Goal: Information Seeking & Learning: Learn about a topic

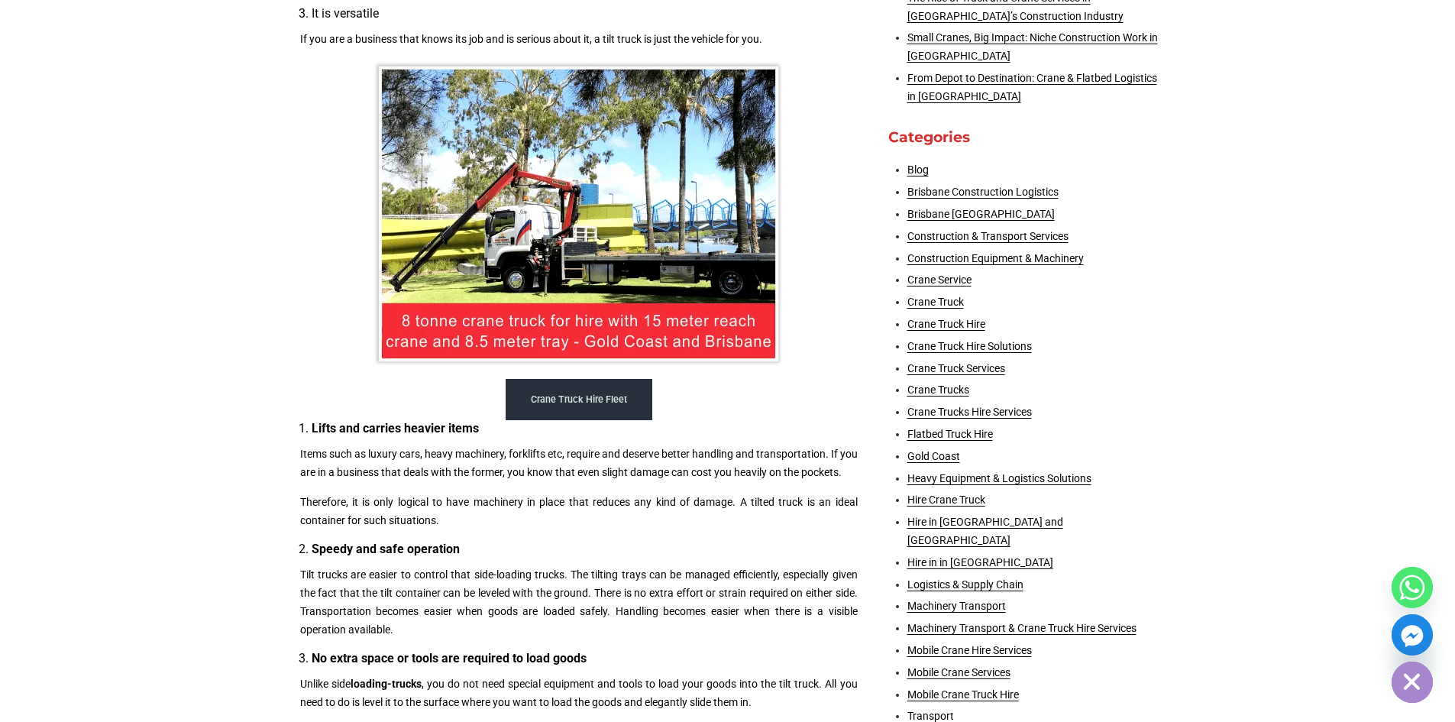
scroll to position [764, 0]
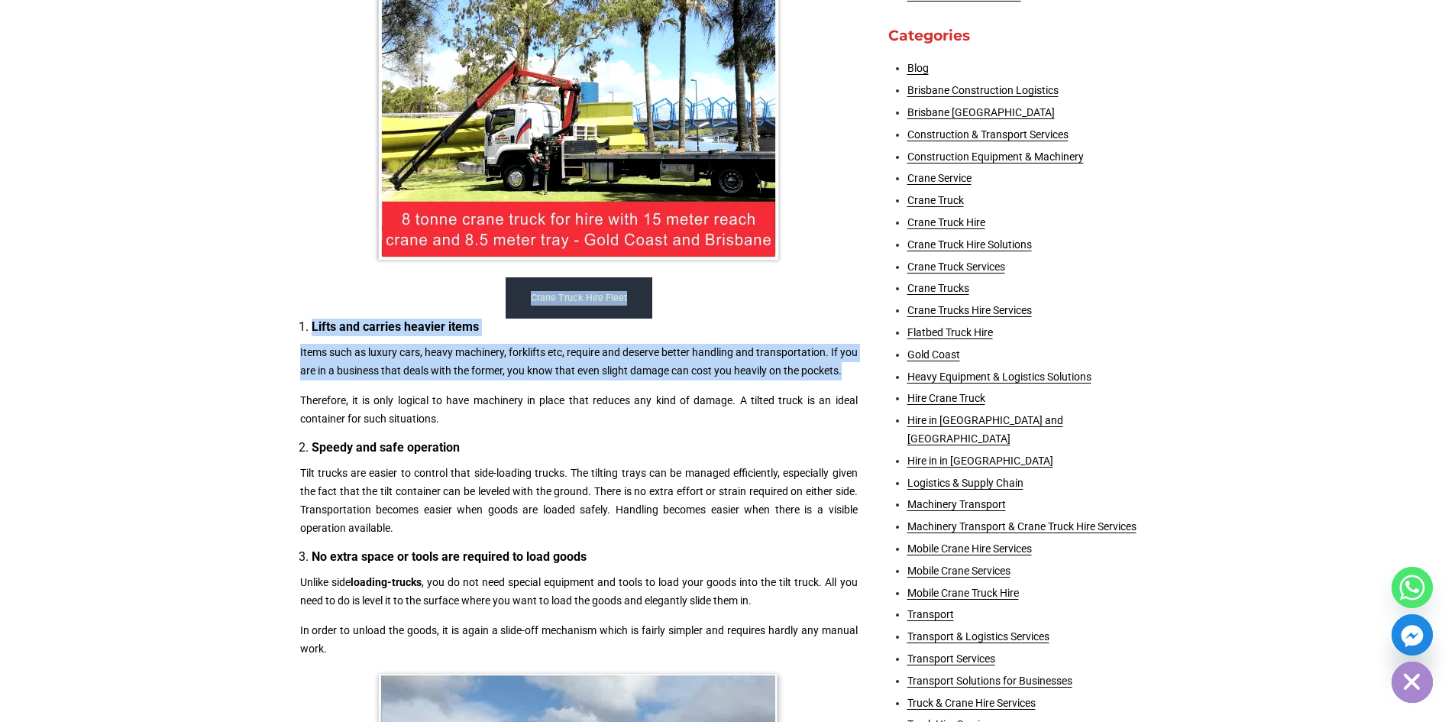
drag, startPoint x: 294, startPoint y: 318, endPoint x: 396, endPoint y: 390, distance: 124.8
click at [396, 390] on div "A tilt truck helps you move extraordinary quantities of waste around, which are…" at bounding box center [578, 511] width 573 height 1698
click at [395, 380] on p "Items such as luxury cars, heavy machinery, forklifts etc, require and deserve …" at bounding box center [578, 362] width 557 height 37
drag, startPoint x: 384, startPoint y: 383, endPoint x: 289, endPoint y: 325, distance: 111.7
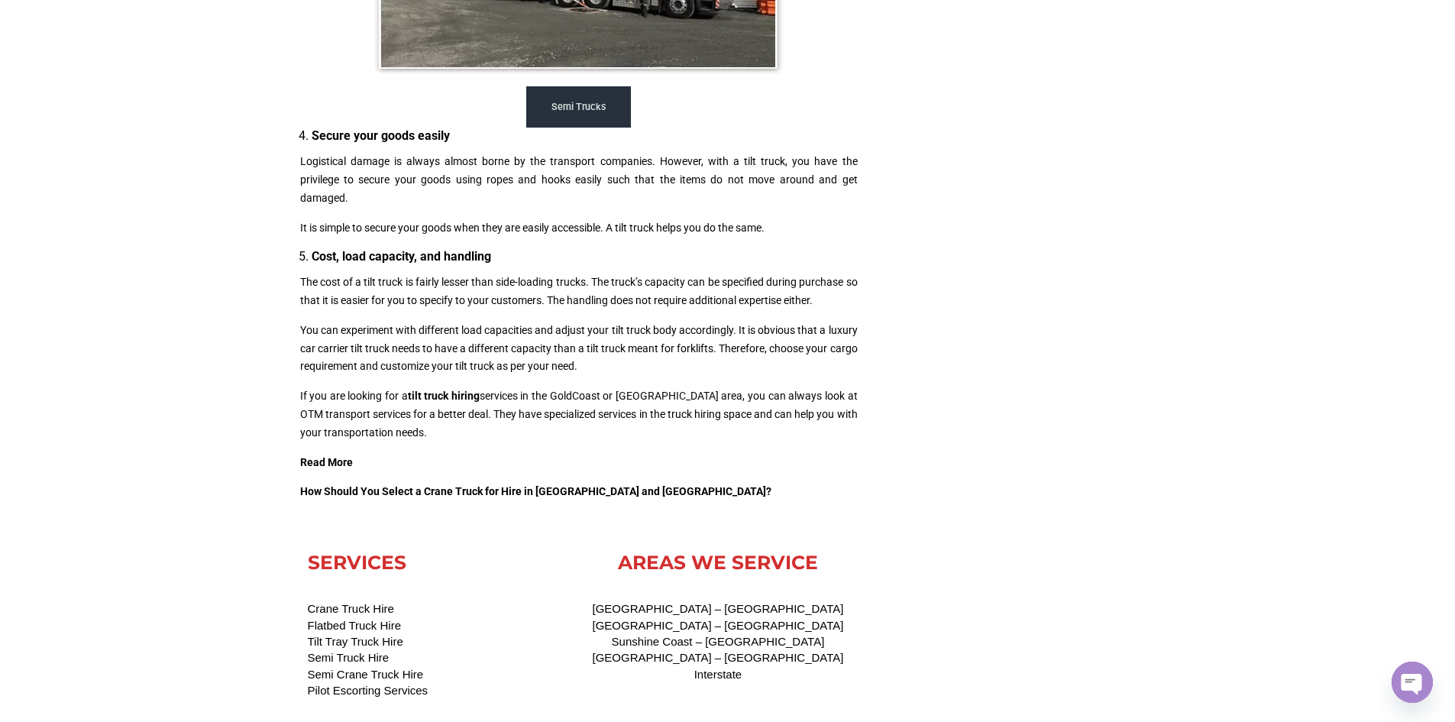
scroll to position [0, 0]
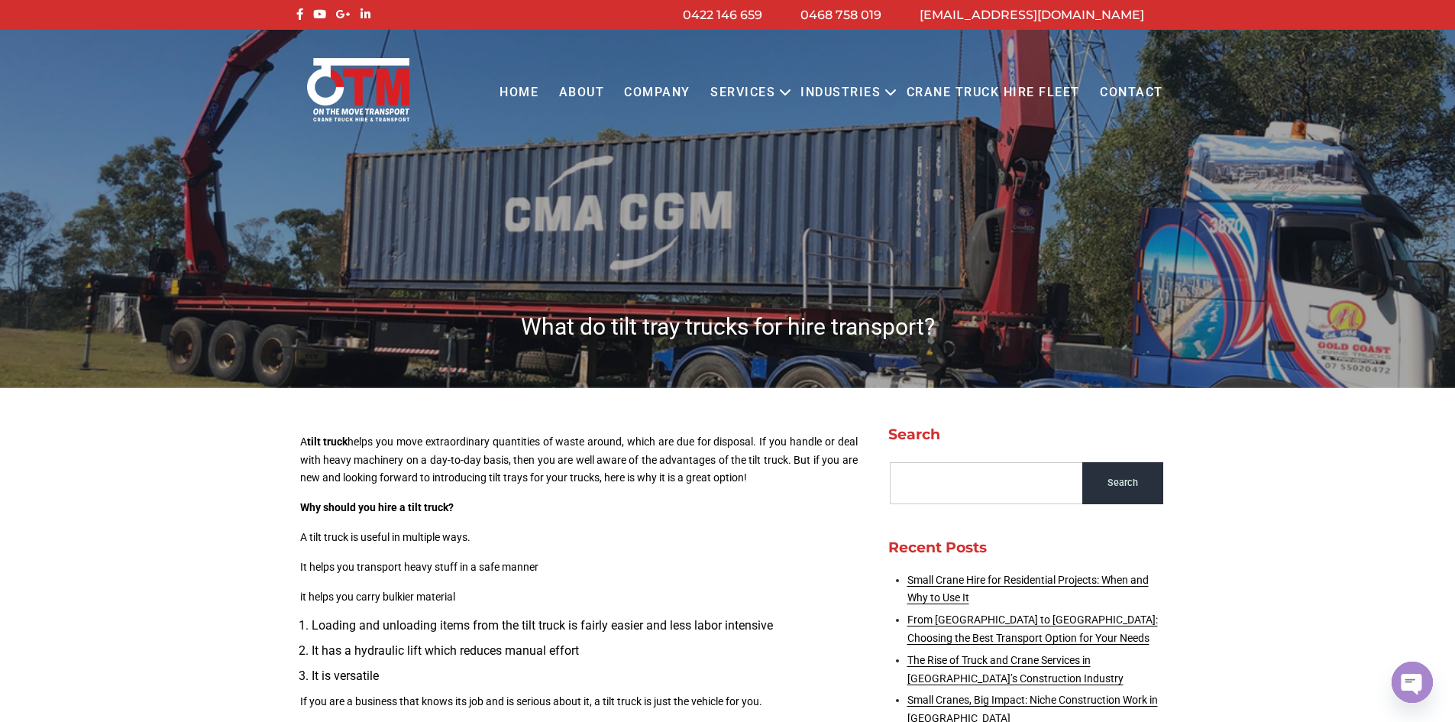
click at [545, 447] on p "A tilt truck helps you move extraordinary quantities of waste around, which are…" at bounding box center [578, 460] width 557 height 54
click at [651, 433] on p "A tilt truck helps you move extraordinary quantities of waste around, which are…" at bounding box center [578, 460] width 557 height 54
click at [676, 442] on p "A tilt truck helps you move extraordinary quantities of waste around, which are…" at bounding box center [578, 460] width 557 height 54
drag, startPoint x: 682, startPoint y: 444, endPoint x: 722, endPoint y: 439, distance: 40.7
click at [683, 444] on p "A tilt truck helps you move extraordinary quantities of waste around, which are…" at bounding box center [578, 460] width 557 height 54
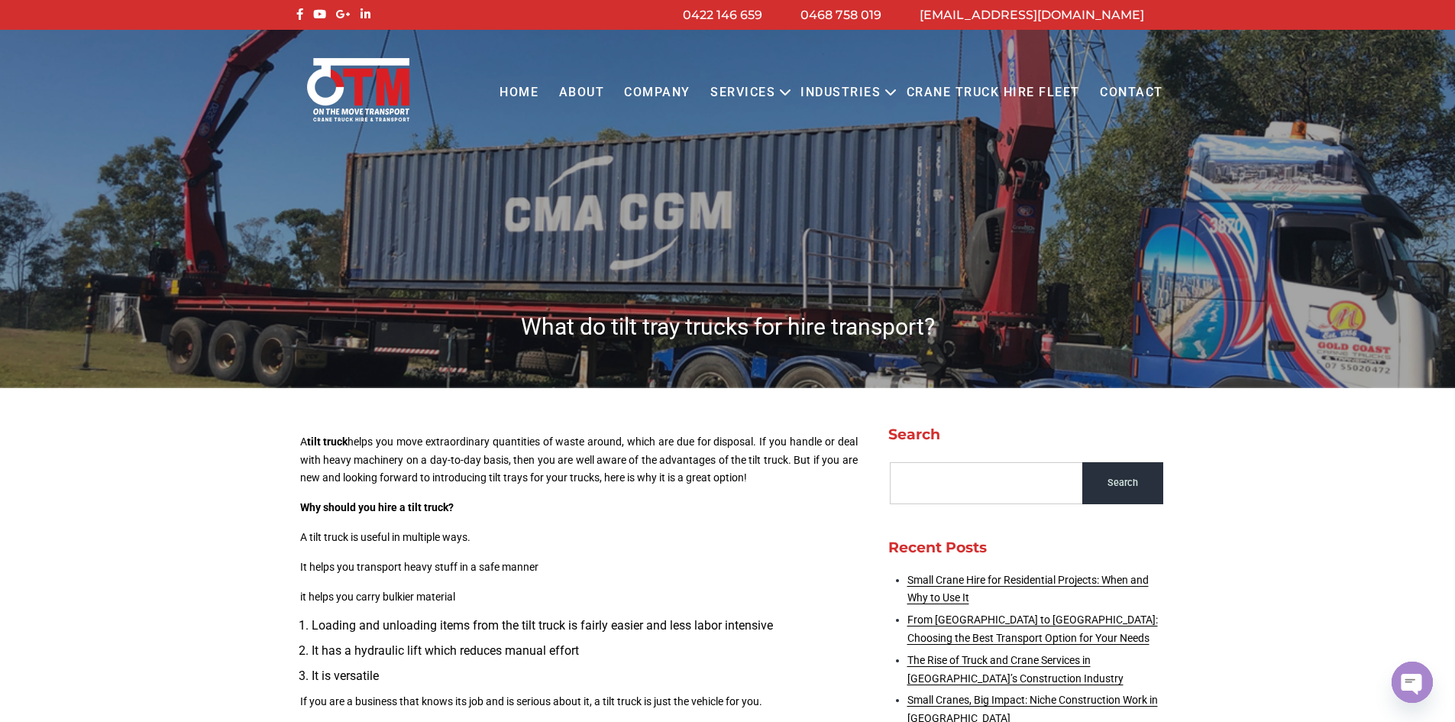
drag, startPoint x: 722, startPoint y: 439, endPoint x: 732, endPoint y: 438, distance: 9.2
click at [724, 438] on p "A tilt truck helps you move extraordinary quantities of waste around, which are…" at bounding box center [578, 460] width 557 height 54
click at [741, 438] on p "A tilt truck helps you move extraordinary quantities of waste around, which are…" at bounding box center [578, 460] width 557 height 54
click at [748, 442] on p "A tilt truck helps you move extraordinary quantities of waste around, which are…" at bounding box center [578, 460] width 557 height 54
click at [777, 444] on p "A tilt truck helps you move extraordinary quantities of waste around, which are…" at bounding box center [578, 460] width 557 height 54
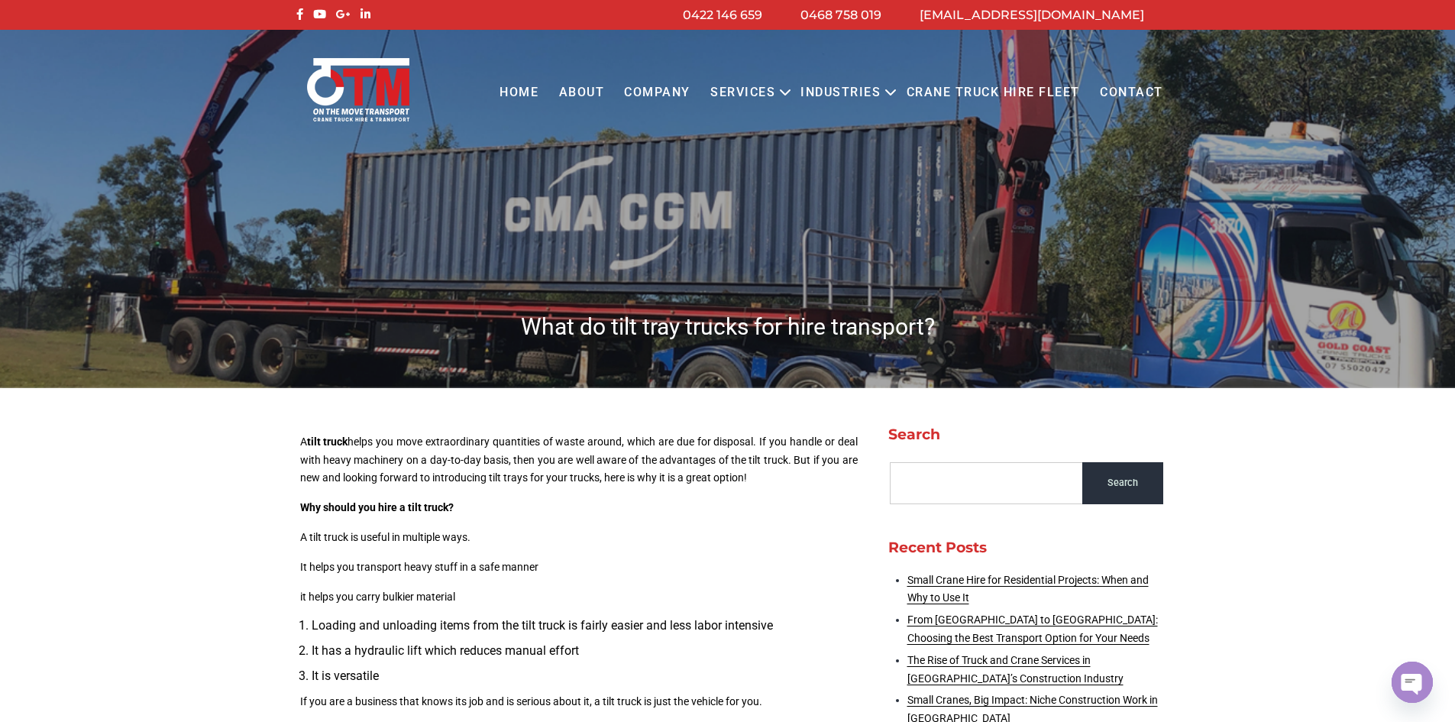
click at [402, 454] on p "A tilt truck helps you move extraordinary quantities of waste around, which are…" at bounding box center [578, 460] width 557 height 54
click at [449, 454] on p "A tilt truck helps you move extraordinary quantities of waste around, which are…" at bounding box center [578, 460] width 557 height 54
click at [642, 479] on p "A tilt truck helps you move extraordinary quantities of waste around, which are…" at bounding box center [578, 460] width 557 height 54
drag, startPoint x: 389, startPoint y: 480, endPoint x: 757, endPoint y: 485, distance: 368.1
click at [757, 485] on p "A tilt truck helps you move extraordinary quantities of waste around, which are…" at bounding box center [578, 460] width 557 height 54
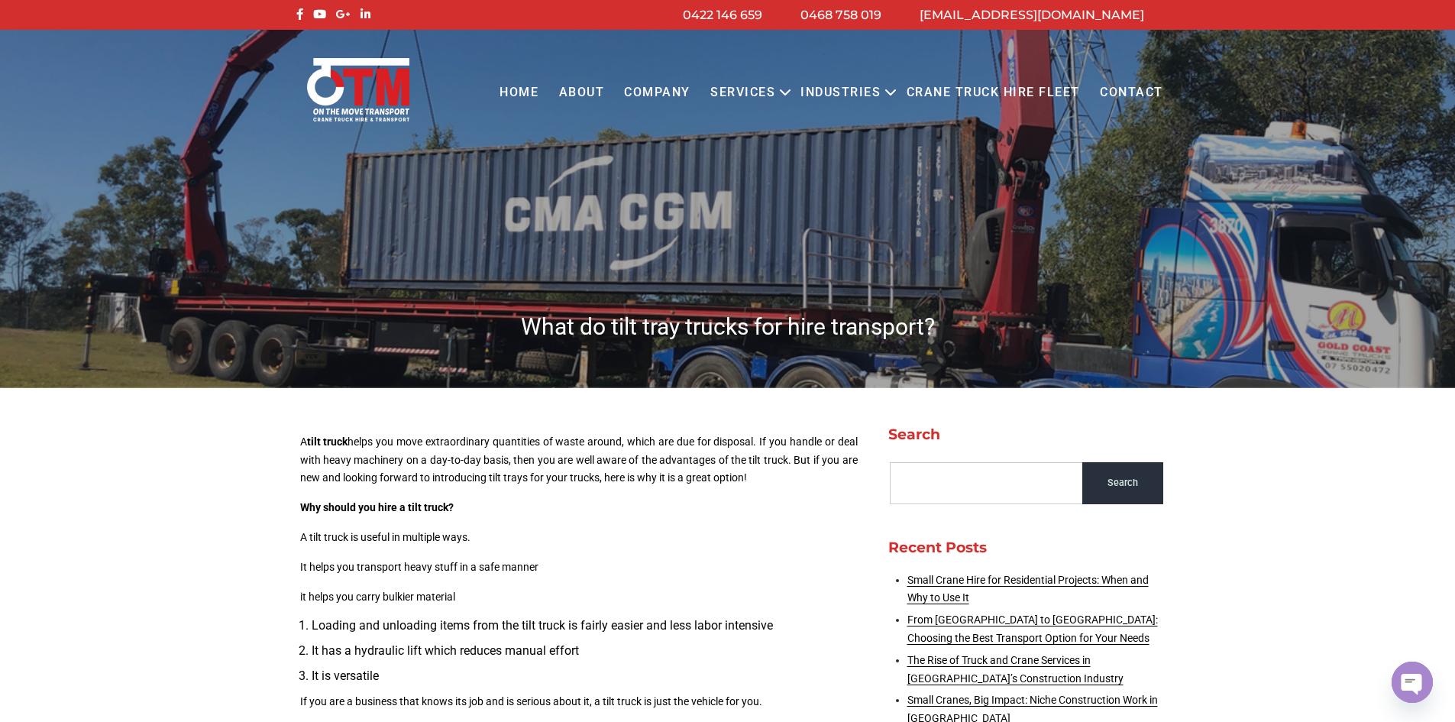
click at [756, 480] on p "A tilt truck helps you move extraordinary quantities of waste around, which are…" at bounding box center [578, 460] width 557 height 54
drag, startPoint x: 741, startPoint y: 476, endPoint x: 441, endPoint y: 471, distance: 299.4
click at [441, 471] on p "A tilt truck helps you move extraordinary quantities of waste around, which are…" at bounding box center [578, 460] width 557 height 54
drag, startPoint x: 388, startPoint y: 496, endPoint x: 428, endPoint y: 521, distance: 47.3
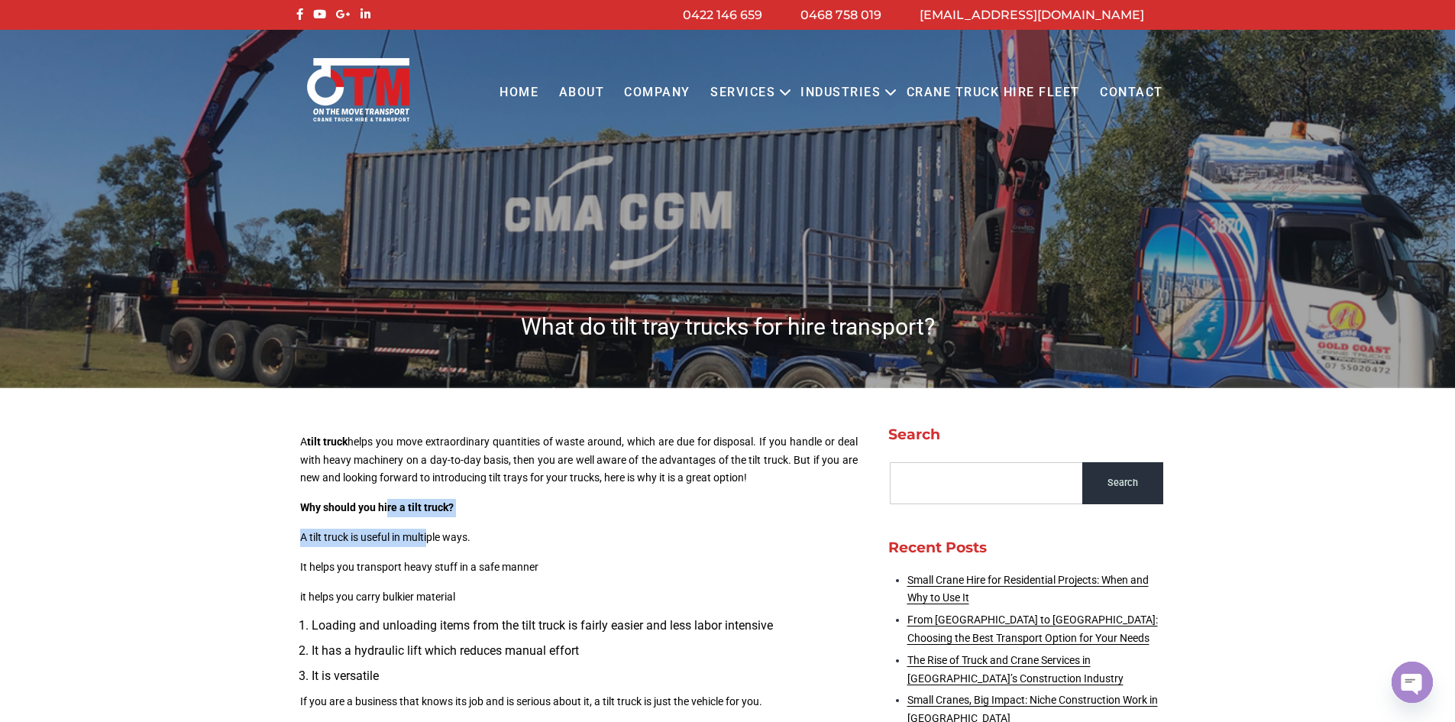
drag, startPoint x: 373, startPoint y: 518, endPoint x: 367, endPoint y: 528, distance: 12.7
drag, startPoint x: 359, startPoint y: 532, endPoint x: 489, endPoint y: 539, distance: 130.8
click at [489, 539] on p "A tilt truck is useful in multiple ways." at bounding box center [578, 537] width 557 height 18
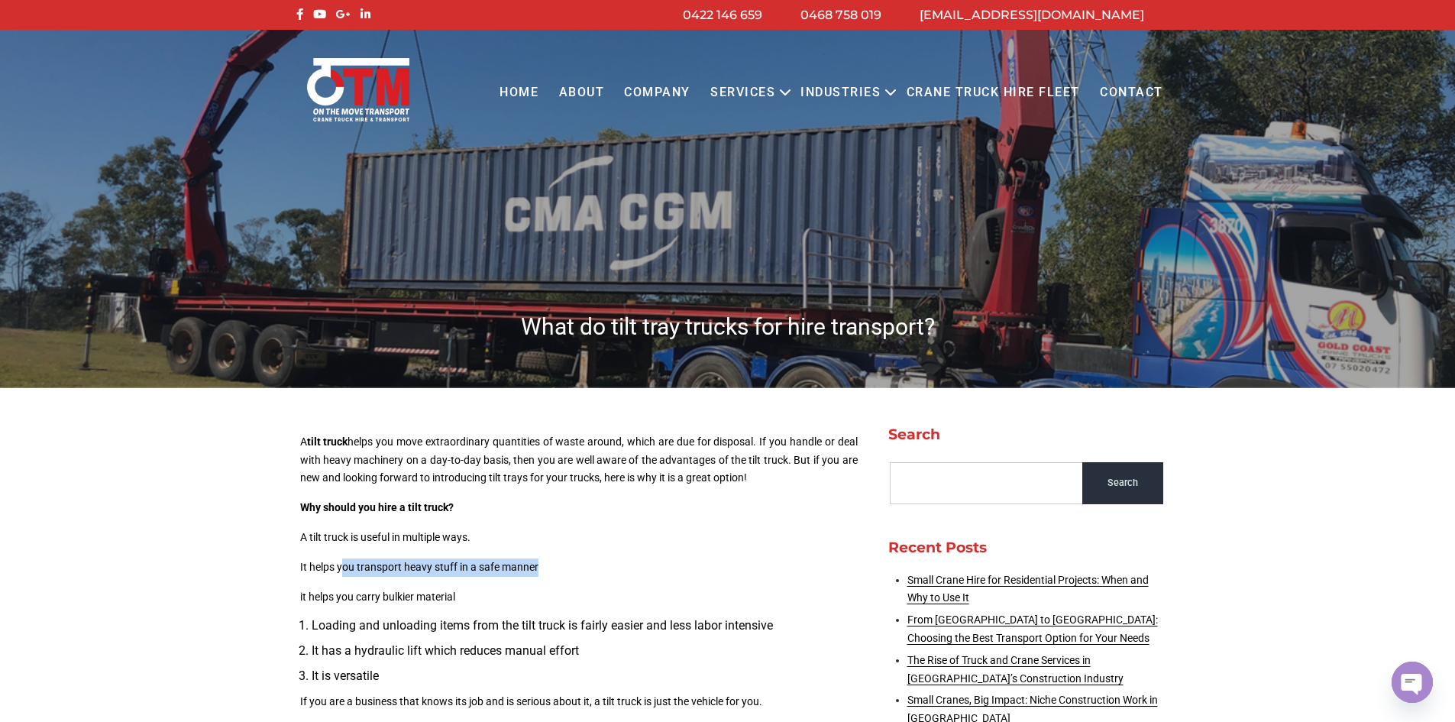
drag, startPoint x: 344, startPoint y: 559, endPoint x: 559, endPoint y: 560, distance: 215.3
click at [559, 560] on p "It helps you transport heavy stuff in a safe manner" at bounding box center [578, 567] width 557 height 18
drag, startPoint x: 393, startPoint y: 596, endPoint x: 476, endPoint y: 589, distance: 83.6
click at [476, 589] on p "it helps you carry bulkier material" at bounding box center [578, 597] width 557 height 18
drag, startPoint x: 388, startPoint y: 621, endPoint x: 534, endPoint y: 627, distance: 146.0
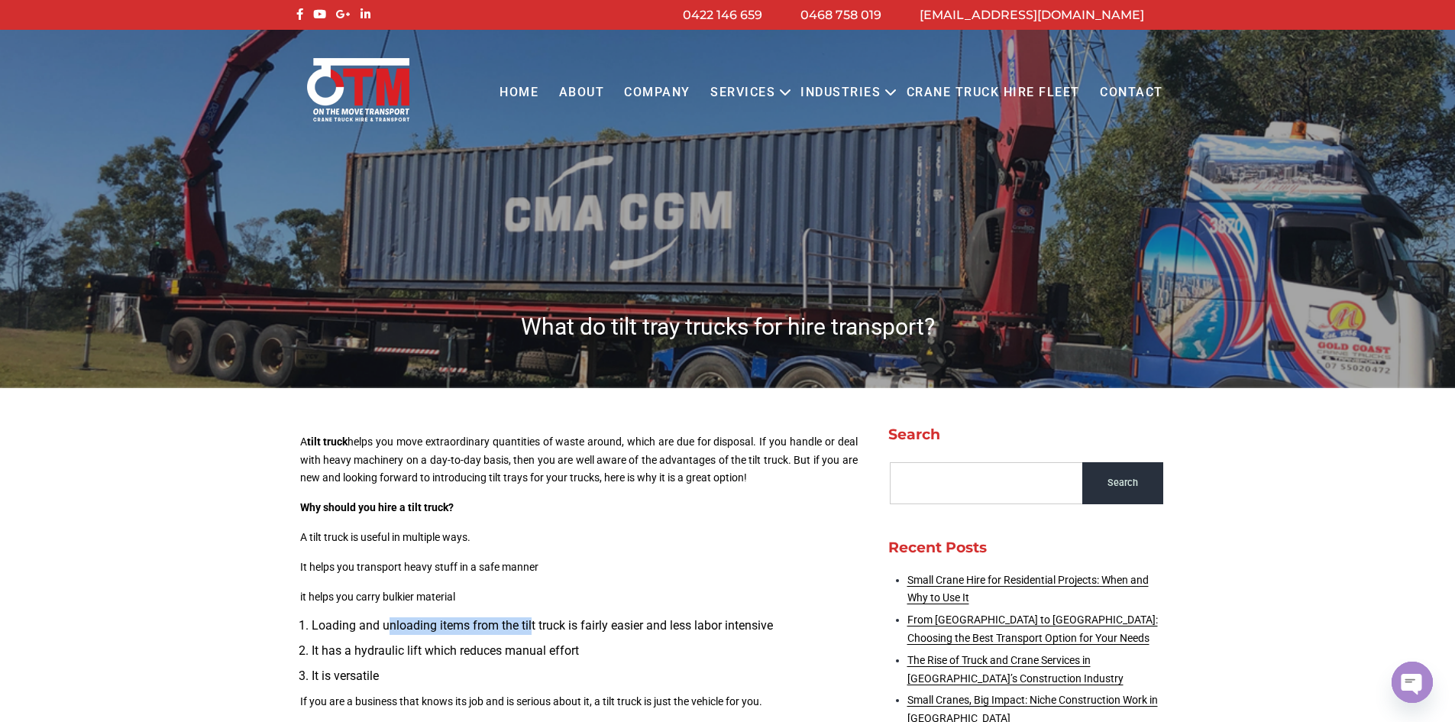
click at [534, 627] on li "Loading and unloading items from the tilt truck is fairly easier and less labor…" at bounding box center [585, 626] width 546 height 18
drag, startPoint x: 596, startPoint y: 629, endPoint x: 808, endPoint y: 624, distance: 211.6
click at [808, 624] on li "Loading and unloading items from the tilt truck is fairly easier and less labor…" at bounding box center [585, 626] width 546 height 18
click at [389, 646] on li "It has a hydraulic lift which reduces manual effort" at bounding box center [585, 651] width 546 height 18
drag, startPoint x: 404, startPoint y: 645, endPoint x: 608, endPoint y: 643, distance: 203.9
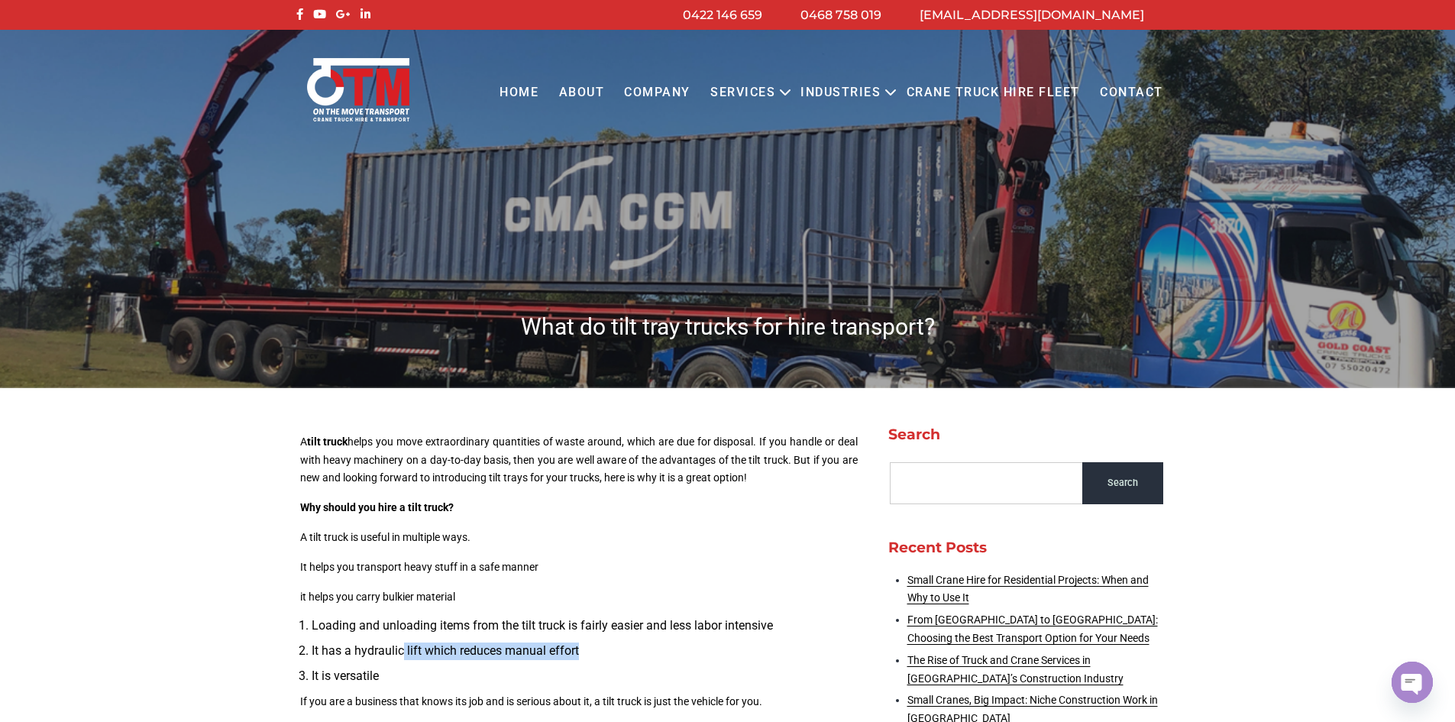
click at [608, 643] on li "It has a hydraulic lift which reduces manual effort" at bounding box center [585, 651] width 546 height 18
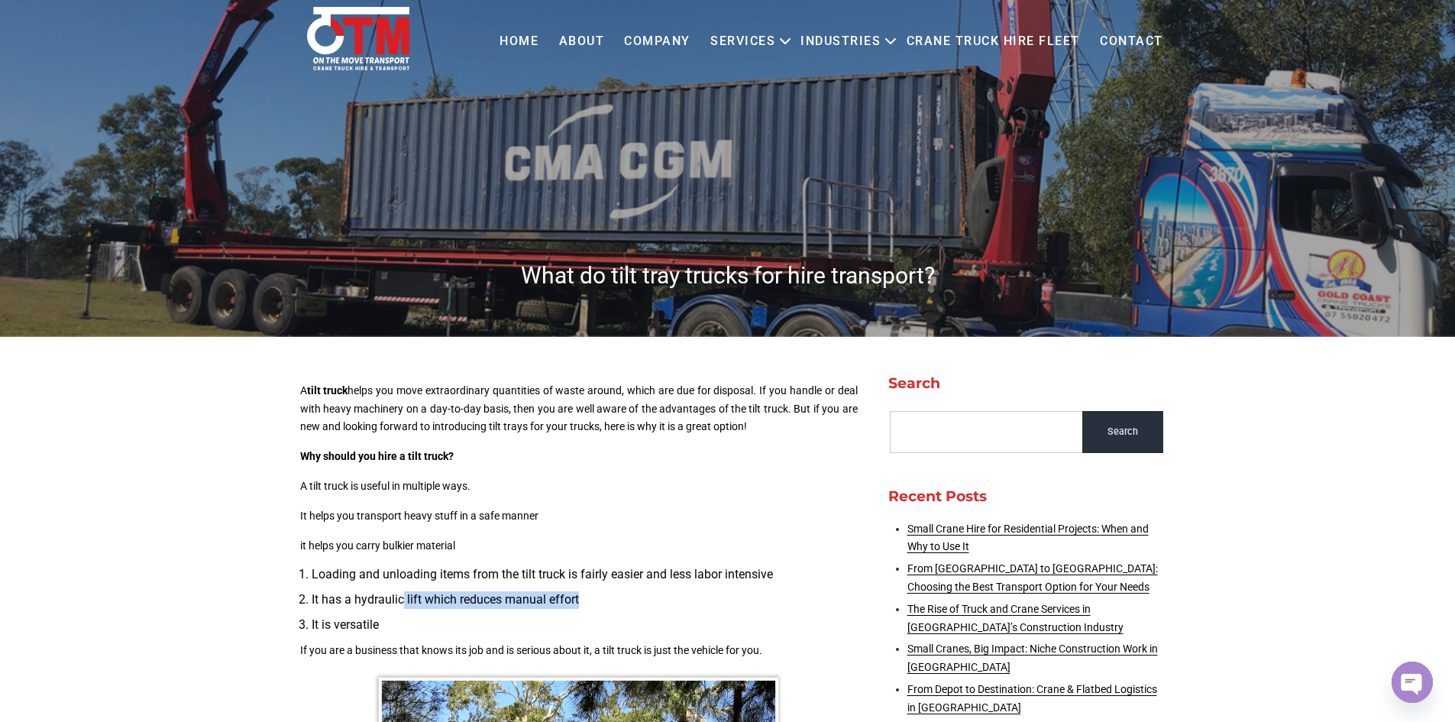
scroll to position [76, 0]
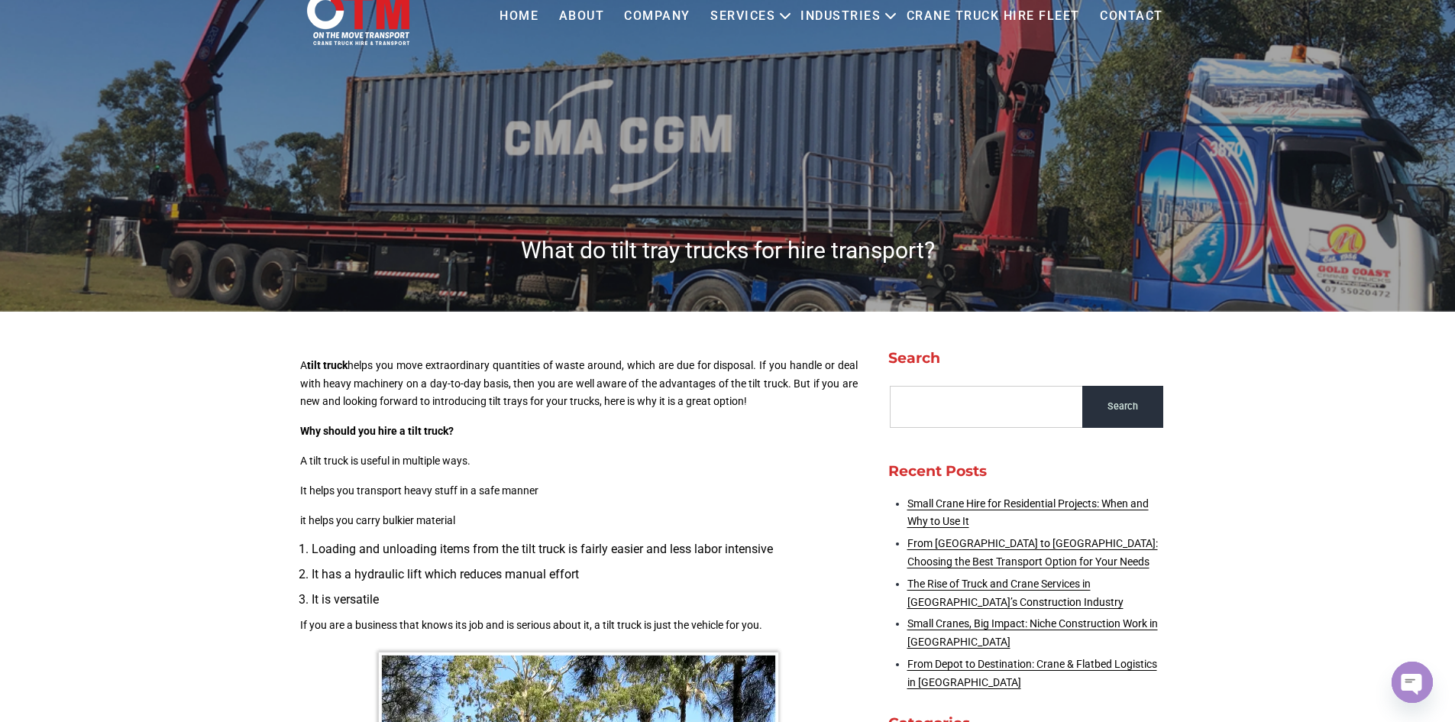
click at [359, 603] on li "It is versatile" at bounding box center [585, 600] width 546 height 18
drag, startPoint x: 334, startPoint y: 628, endPoint x: 553, endPoint y: 625, distance: 218.4
click at [553, 625] on p "If you are a business that knows its job and is serious about it, a tilt truck …" at bounding box center [578, 625] width 557 height 18
click at [557, 624] on p "If you are a business that knows its job and is serious about it, a tilt truck …" at bounding box center [578, 625] width 557 height 18
click at [572, 622] on p "If you are a business that knows its job and is serious about it, a tilt truck …" at bounding box center [578, 625] width 557 height 18
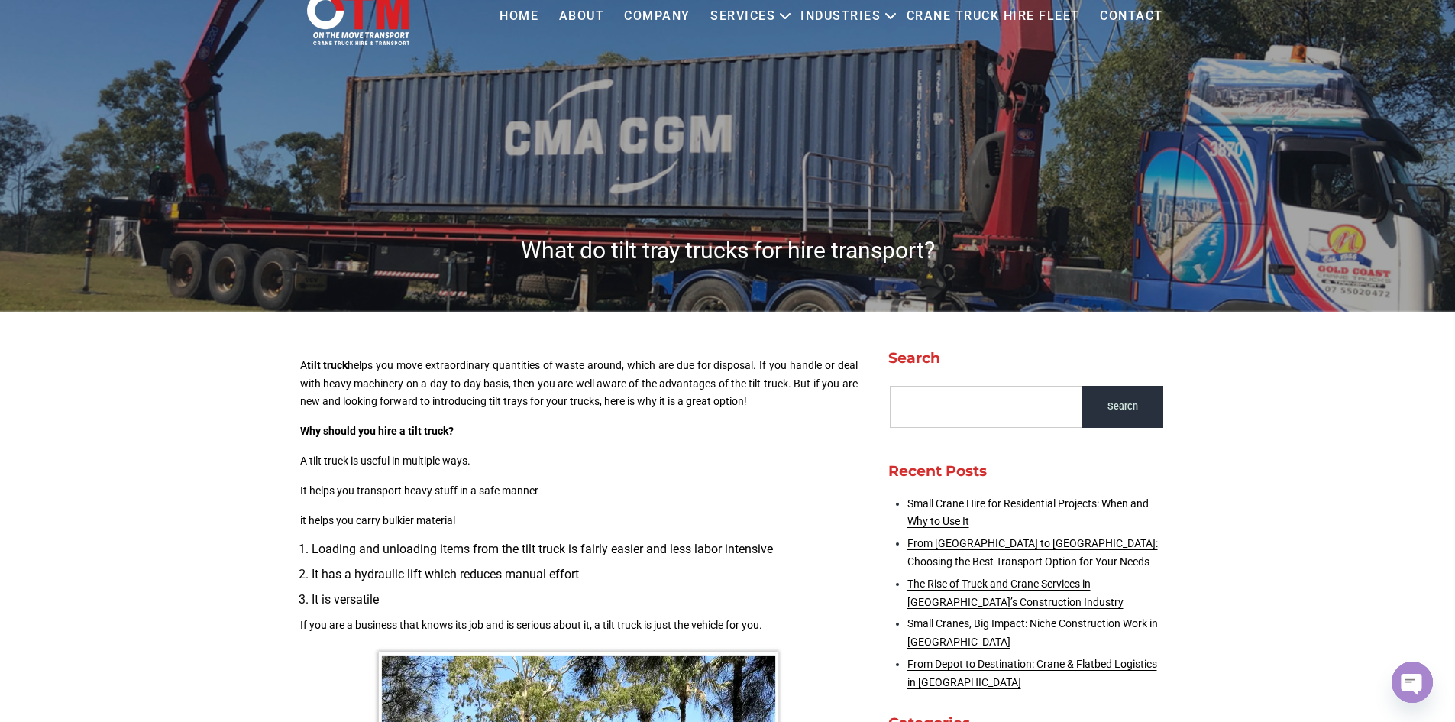
click at [620, 624] on p "If you are a business that knows its job and is serious about it, a tilt truck …" at bounding box center [578, 625] width 557 height 18
drag, startPoint x: 646, startPoint y: 625, endPoint x: 763, endPoint y: 615, distance: 117.2
click at [763, 616] on p "If you are a business that knows its job and is serious about it, a tilt truck …" at bounding box center [578, 625] width 557 height 18
click at [767, 621] on p "If you are a business that knows its job and is serious about it, a tilt truck …" at bounding box center [578, 625] width 557 height 18
